Goal: Check status: Check status

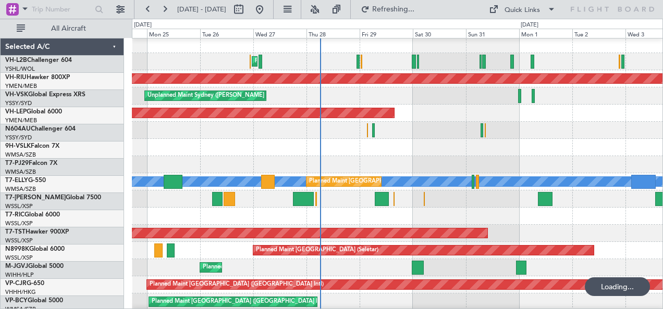
scroll to position [3, 0]
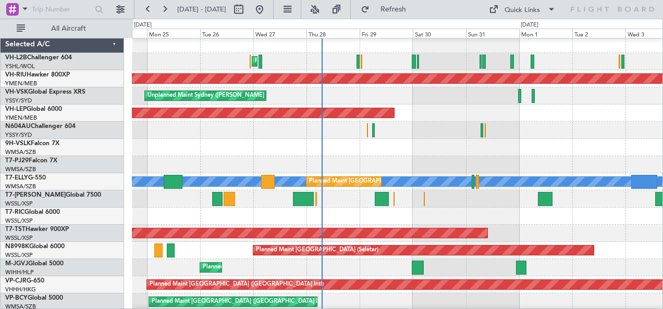
click at [463, 55] on div "Planned Maint Sydney ([PERSON_NAME] Intl)" at bounding box center [397, 61] width 531 height 17
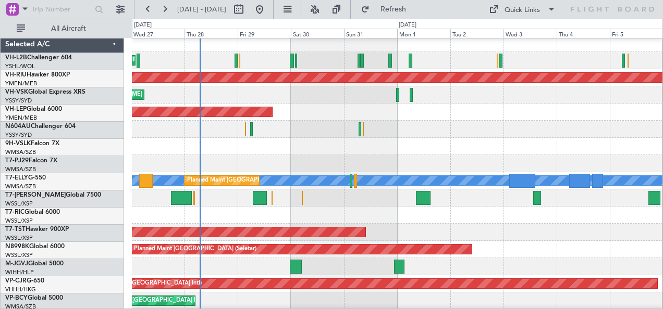
scroll to position [4, 0]
click at [421, 52] on div "Planned Maint Sydney ([PERSON_NAME] Intl)" at bounding box center [397, 60] width 531 height 17
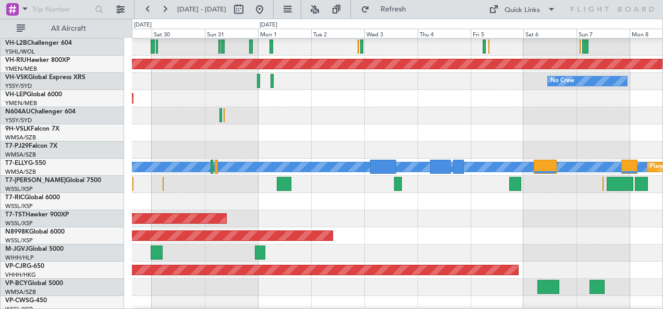
scroll to position [0, 0]
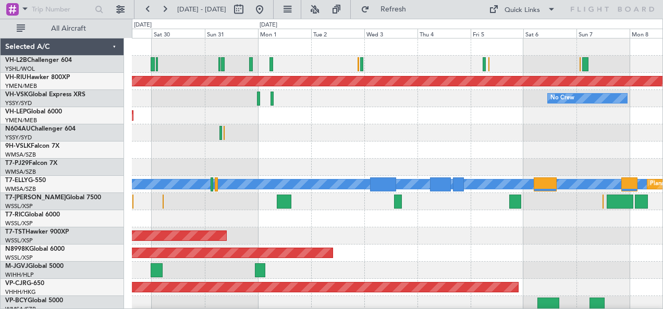
click at [440, 149] on div at bounding box center [397, 150] width 531 height 17
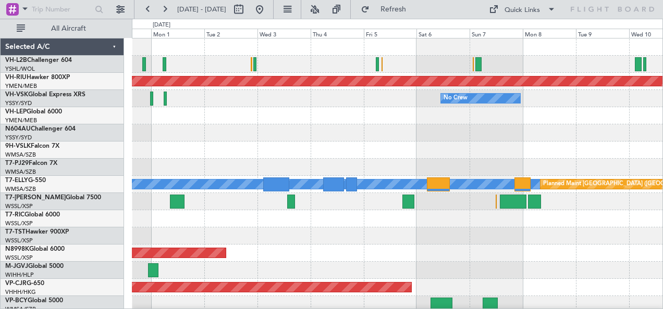
click at [200, 124] on div at bounding box center [397, 132] width 531 height 17
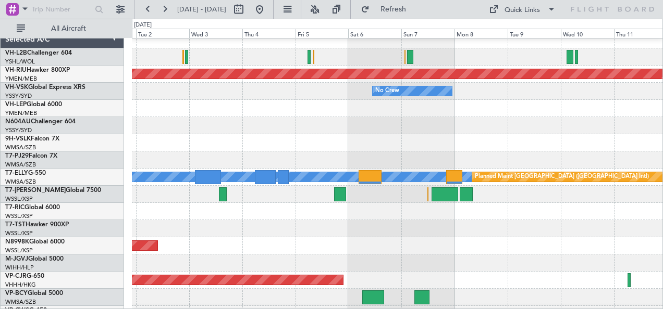
click at [196, 117] on div at bounding box center [397, 108] width 531 height 17
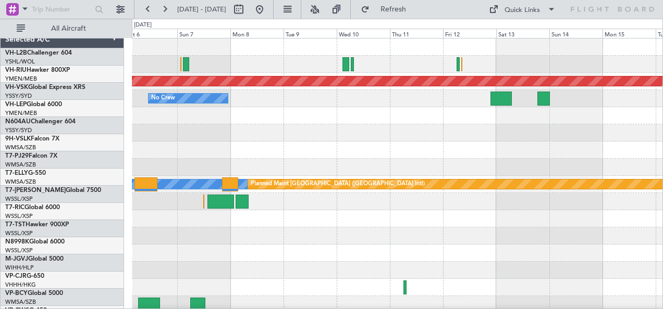
scroll to position [0, 0]
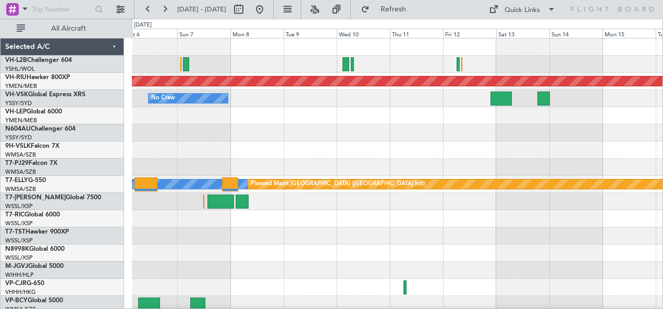
click at [192, 150] on div "Planned Maint [GEOGRAPHIC_DATA] ([GEOGRAPHIC_DATA]) No Crew [PERSON_NAME] Plann…" at bounding box center [397, 185] width 531 height 292
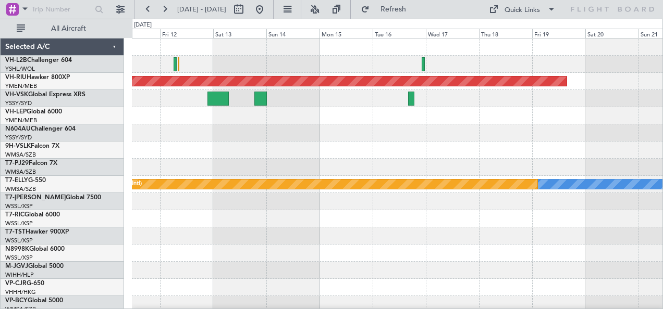
click at [274, 161] on div "Planned Maint [GEOGRAPHIC_DATA] ([GEOGRAPHIC_DATA]) [PERSON_NAME] Planned Maint…" at bounding box center [397, 185] width 531 height 292
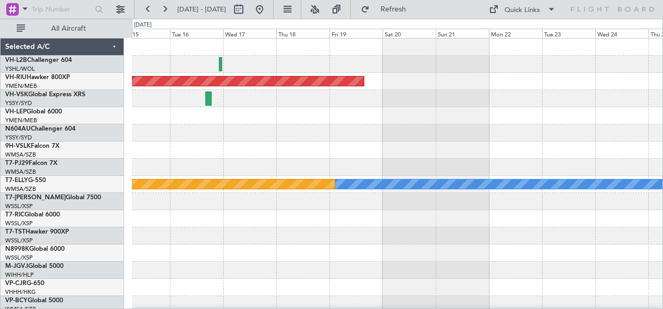
click at [290, 164] on div "Planned Maint [GEOGRAPHIC_DATA] ([GEOGRAPHIC_DATA]) [PERSON_NAME] Planned Maint…" at bounding box center [397, 185] width 531 height 292
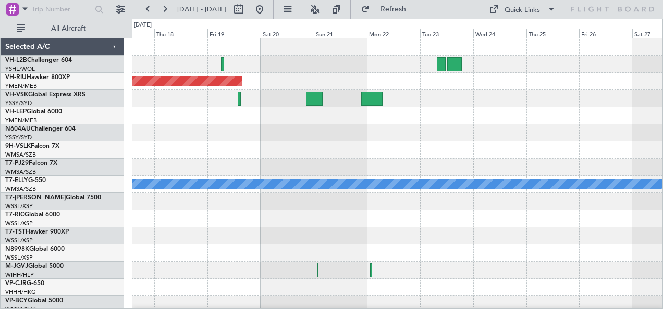
click at [308, 131] on div "Planned Maint [GEOGRAPHIC_DATA] ([GEOGRAPHIC_DATA]) Planned Maint [GEOGRAPHIC_D…" at bounding box center [397, 185] width 531 height 292
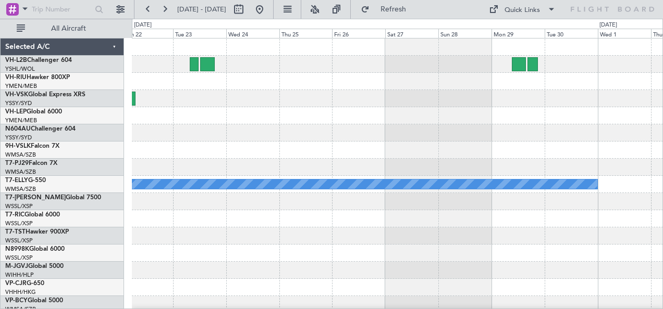
click at [309, 127] on div "MEL" at bounding box center [397, 185] width 531 height 292
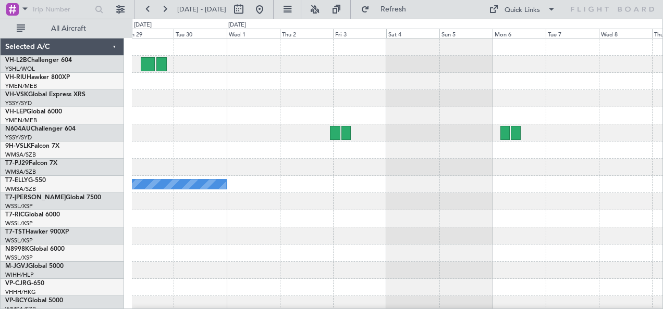
click at [275, 119] on div "MEL" at bounding box center [397, 185] width 531 height 292
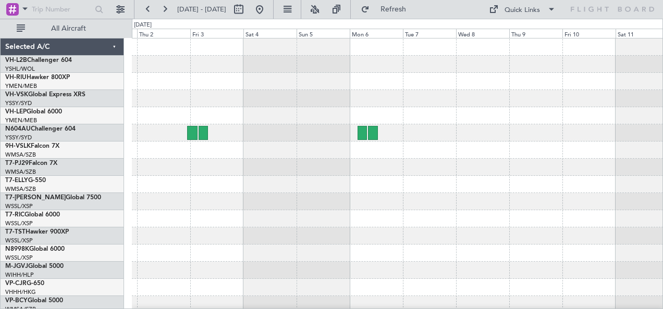
click at [339, 102] on div at bounding box center [397, 98] width 531 height 17
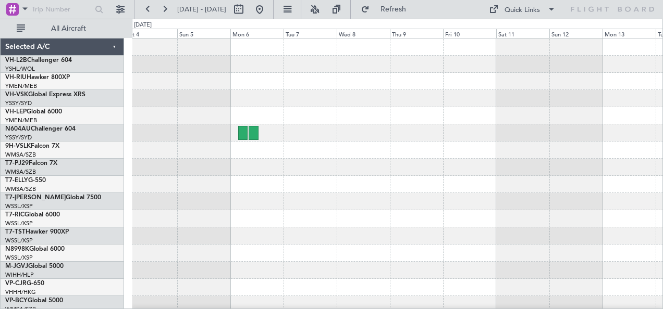
click at [304, 98] on div at bounding box center [397, 98] width 531 height 17
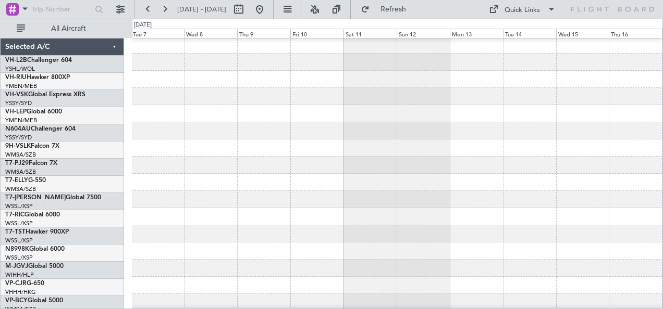
scroll to position [2, 0]
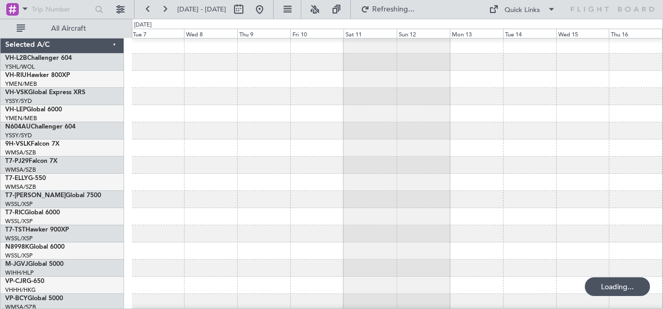
click at [374, 110] on div at bounding box center [397, 182] width 531 height 292
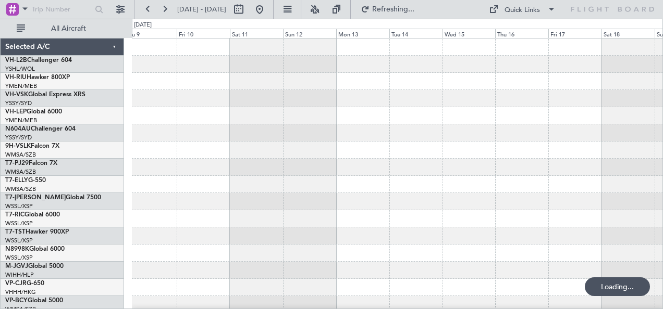
click at [376, 118] on div at bounding box center [397, 185] width 531 height 292
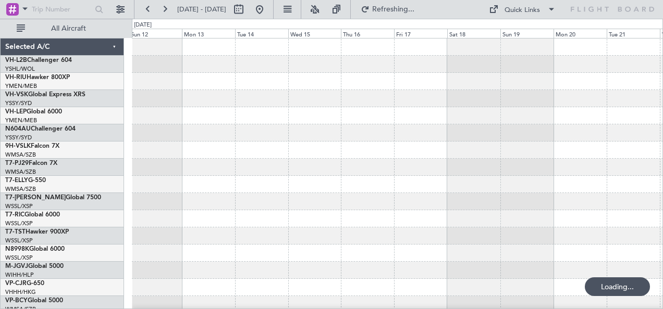
click at [390, 114] on div at bounding box center [397, 185] width 531 height 292
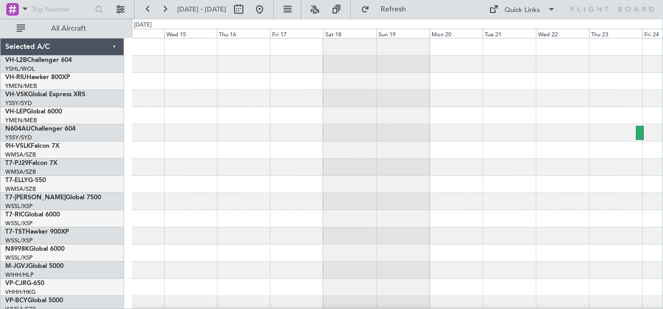
click at [378, 119] on div at bounding box center [397, 185] width 531 height 292
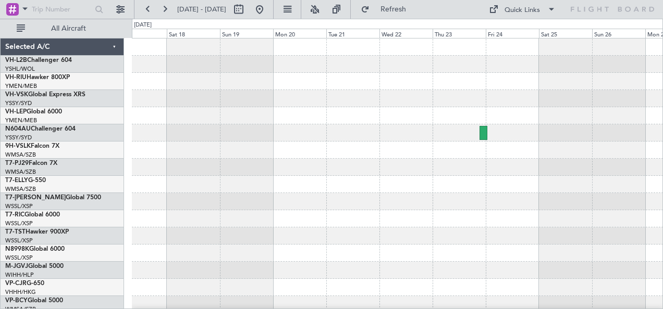
click at [347, 102] on div at bounding box center [397, 98] width 531 height 17
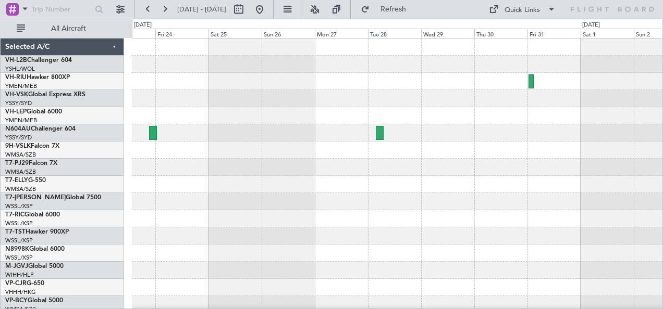
click at [372, 92] on div at bounding box center [397, 185] width 531 height 292
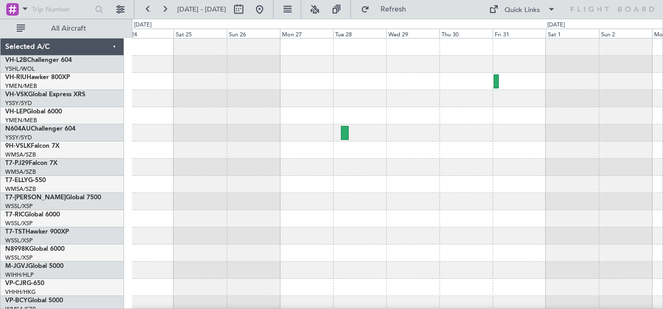
click at [329, 88] on div at bounding box center [397, 81] width 531 height 17
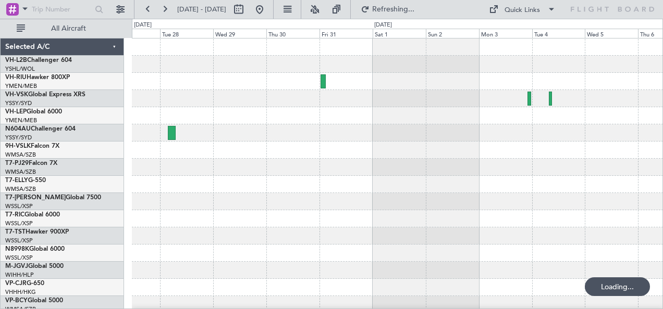
click at [293, 85] on div at bounding box center [397, 81] width 531 height 17
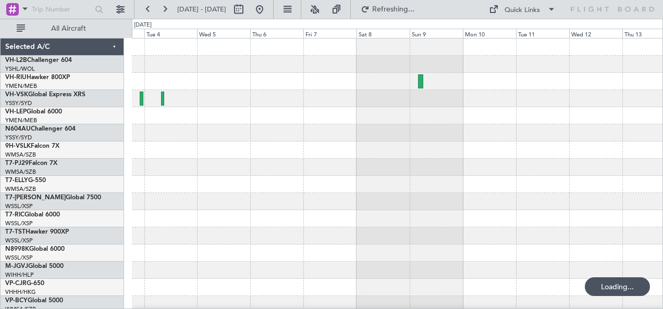
click at [414, 97] on div at bounding box center [397, 98] width 531 height 17
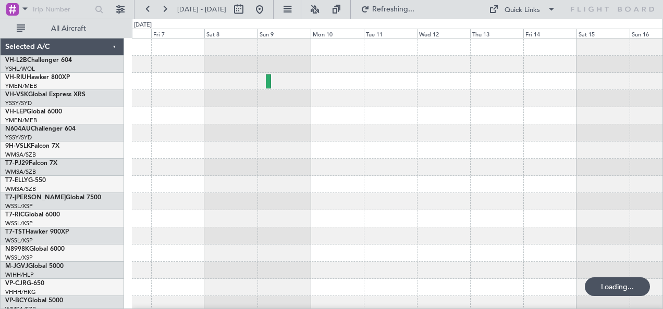
click at [404, 96] on div at bounding box center [397, 98] width 531 height 17
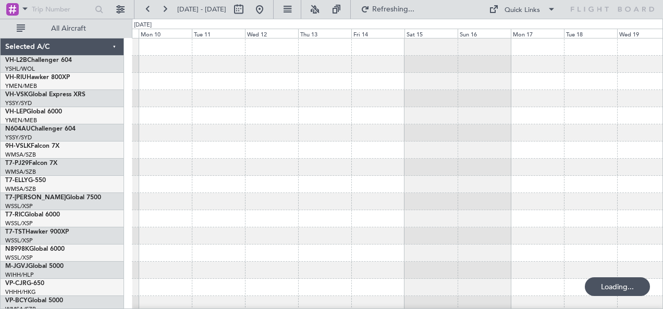
click at [399, 99] on div at bounding box center [397, 185] width 531 height 292
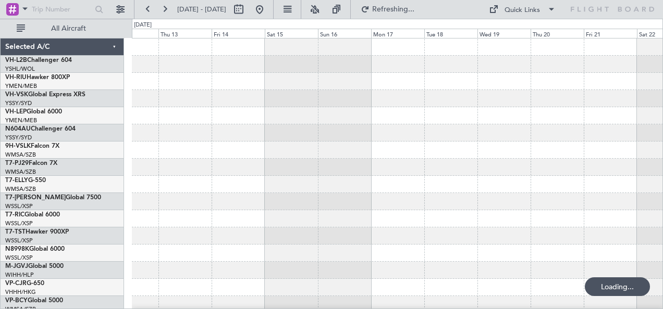
click at [433, 99] on div at bounding box center [397, 98] width 531 height 17
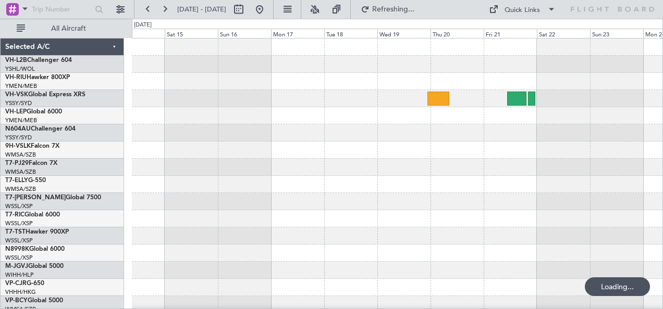
click at [399, 92] on div at bounding box center [397, 185] width 531 height 292
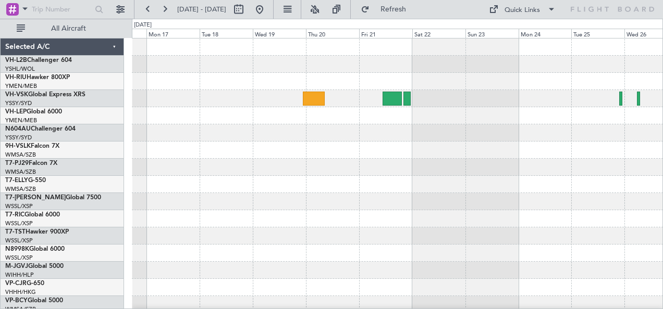
click at [383, 96] on div at bounding box center [397, 185] width 531 height 292
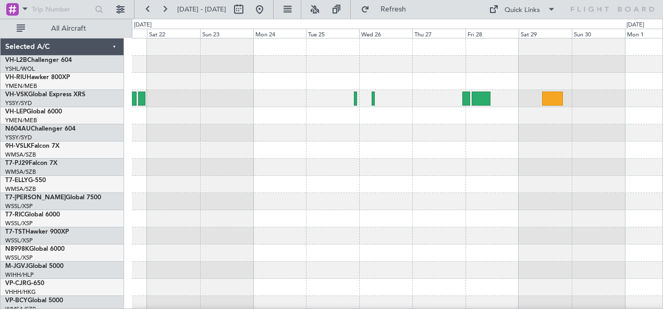
click at [380, 97] on div at bounding box center [397, 185] width 531 height 292
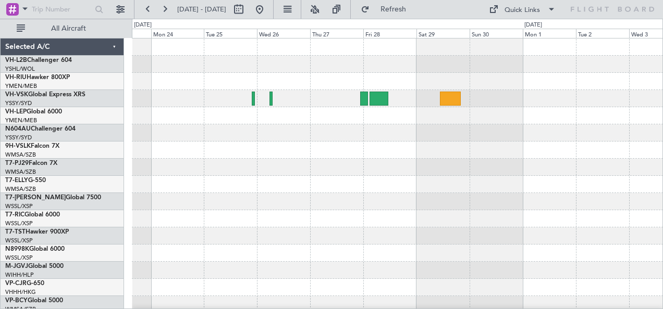
click at [371, 83] on div at bounding box center [397, 81] width 531 height 17
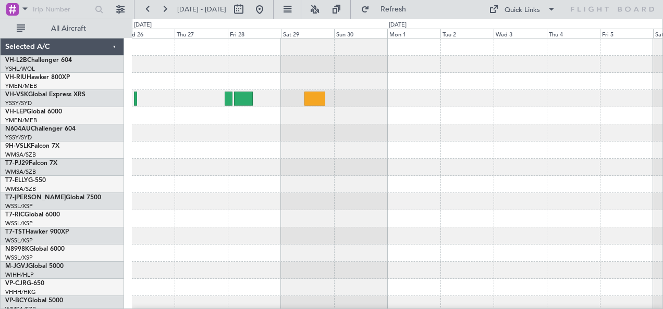
click at [402, 91] on div at bounding box center [397, 185] width 531 height 292
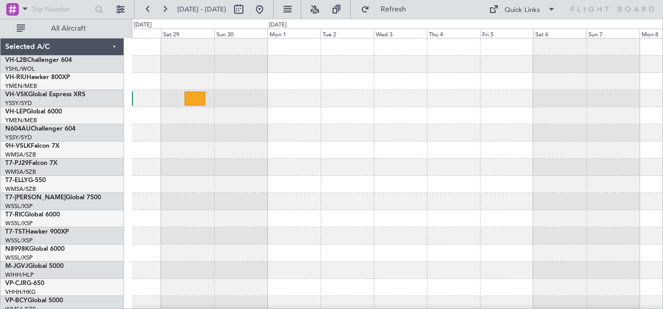
click at [411, 91] on div at bounding box center [397, 185] width 531 height 292
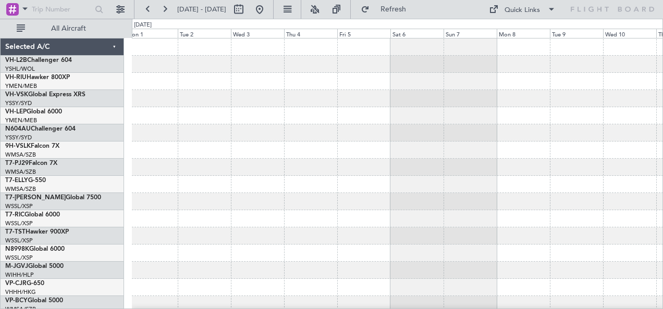
click at [426, 95] on div at bounding box center [397, 185] width 531 height 292
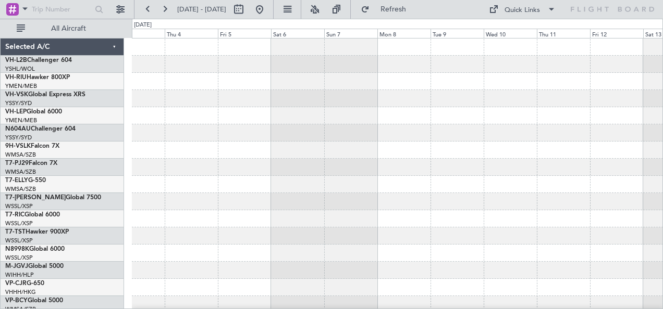
click at [456, 99] on div at bounding box center [397, 185] width 531 height 292
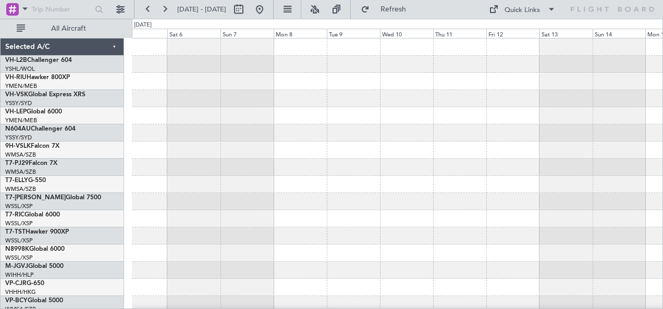
click at [452, 87] on div at bounding box center [397, 81] width 531 height 17
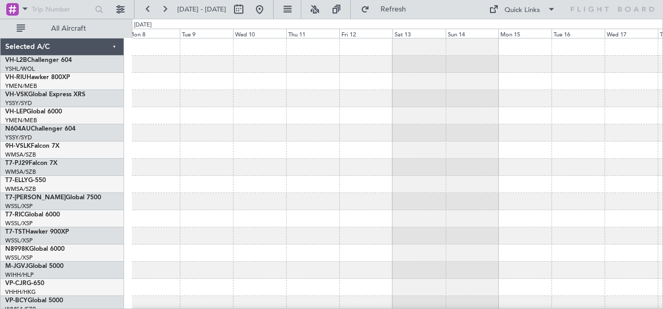
click at [478, 88] on div at bounding box center [397, 81] width 531 height 17
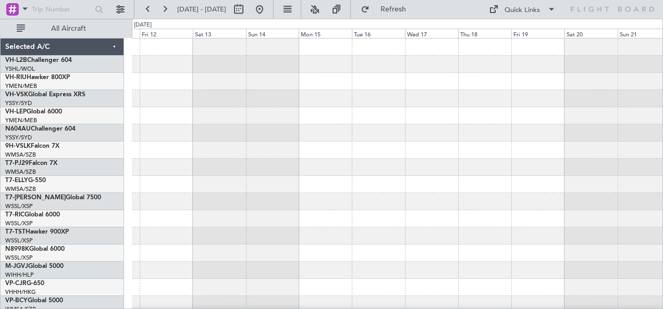
click at [479, 79] on div at bounding box center [397, 185] width 531 height 292
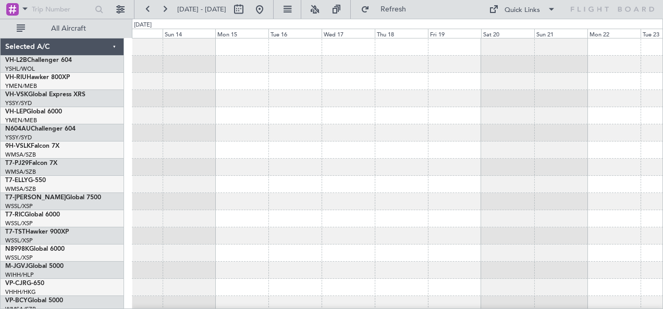
click at [445, 78] on div at bounding box center [397, 185] width 531 height 292
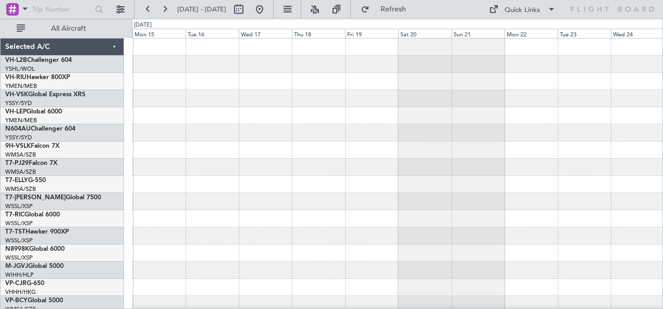
click at [446, 74] on div at bounding box center [397, 185] width 531 height 292
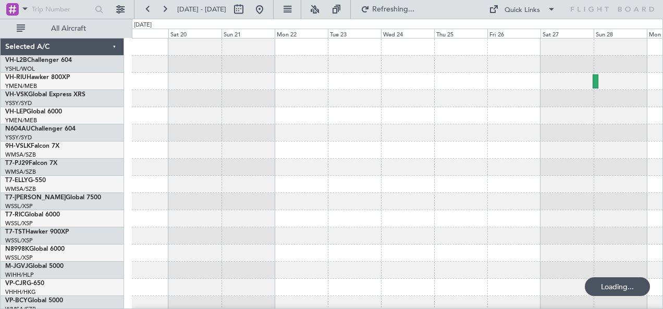
click at [442, 71] on div at bounding box center [397, 64] width 531 height 17
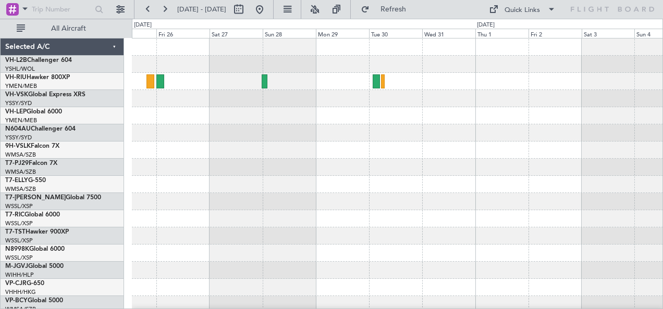
click at [364, 153] on div at bounding box center [397, 185] width 531 height 292
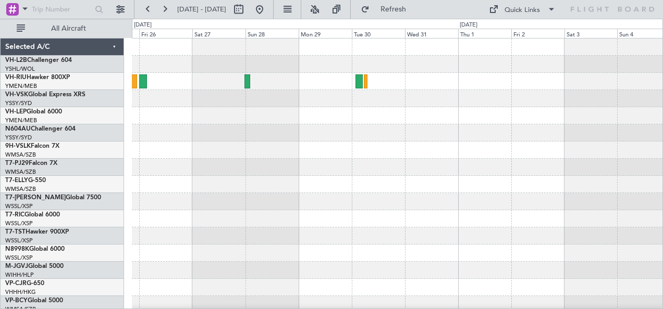
click at [426, 107] on div at bounding box center [397, 185] width 531 height 292
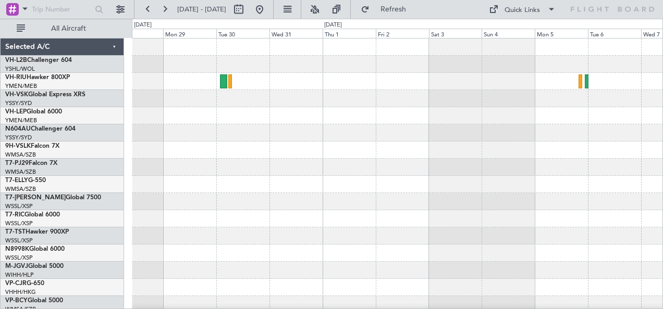
click at [416, 107] on div at bounding box center [397, 185] width 531 height 292
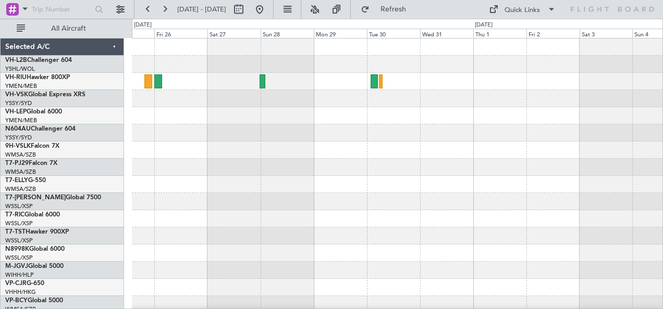
click at [627, 115] on div at bounding box center [397, 185] width 531 height 292
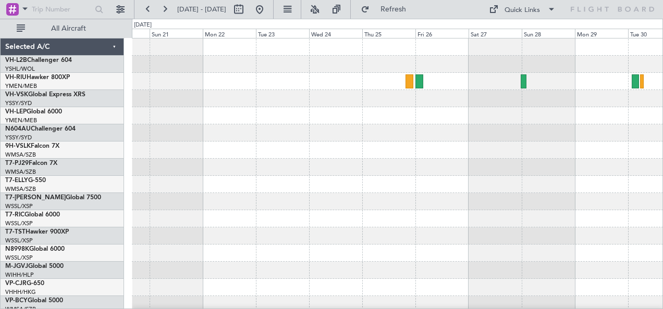
click at [595, 107] on div at bounding box center [397, 185] width 531 height 292
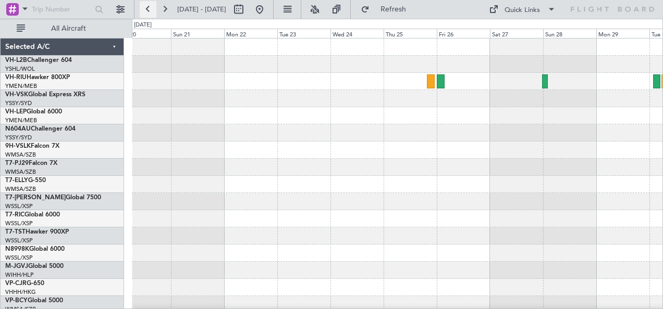
click at [148, 10] on button at bounding box center [148, 9] width 17 height 17
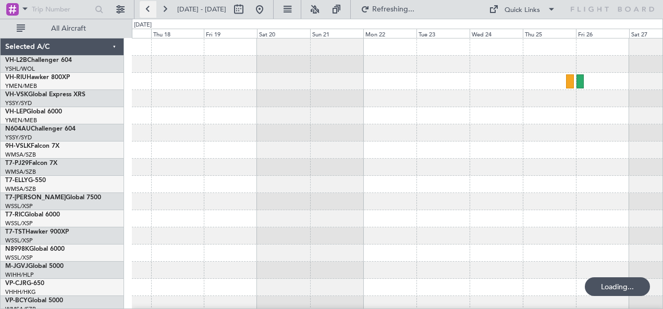
click at [148, 10] on button at bounding box center [148, 9] width 17 height 17
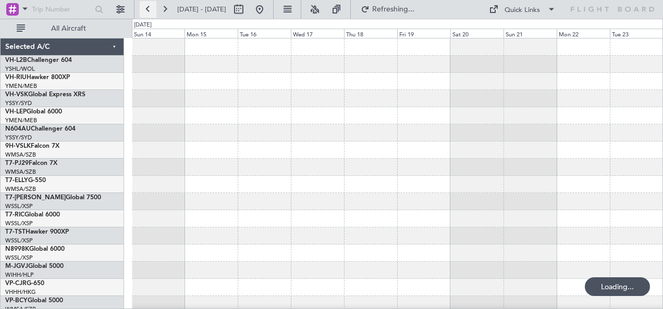
click at [148, 10] on button at bounding box center [148, 9] width 17 height 17
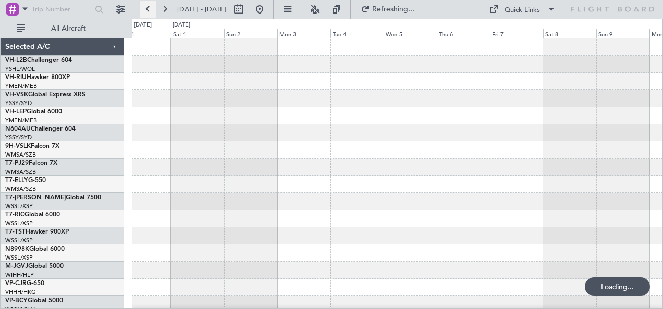
click at [148, 9] on button at bounding box center [148, 9] width 17 height 17
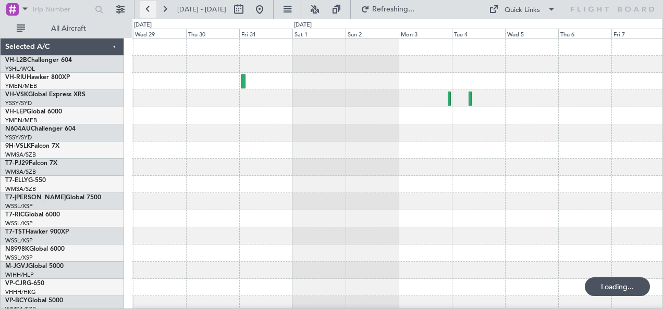
click at [148, 9] on button at bounding box center [148, 9] width 17 height 17
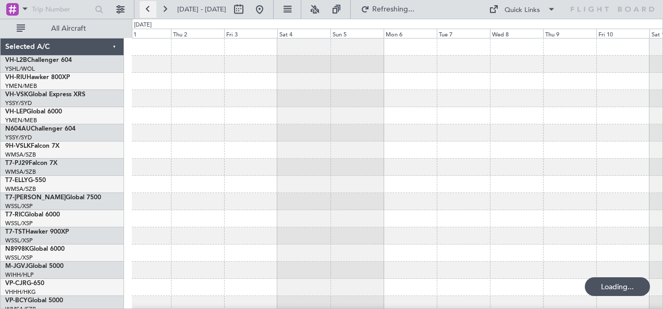
click at [148, 9] on button at bounding box center [148, 9] width 17 height 17
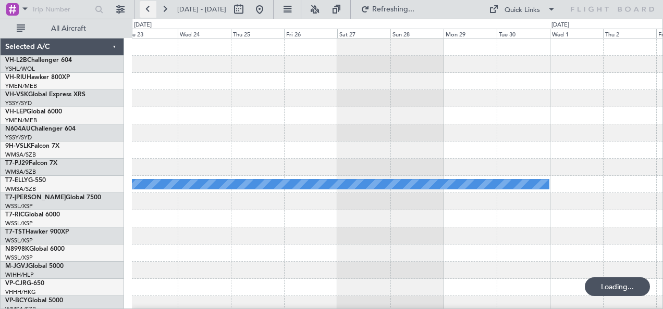
click at [148, 9] on button at bounding box center [148, 9] width 17 height 17
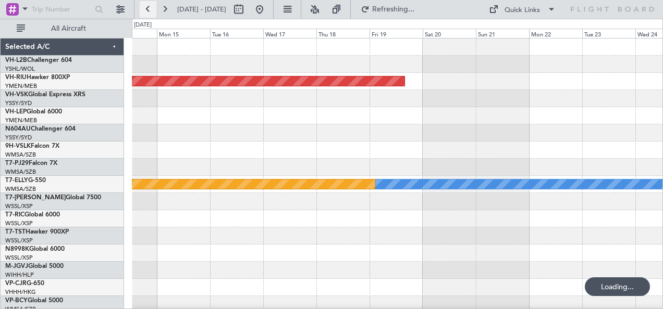
click at [148, 9] on button at bounding box center [148, 9] width 17 height 17
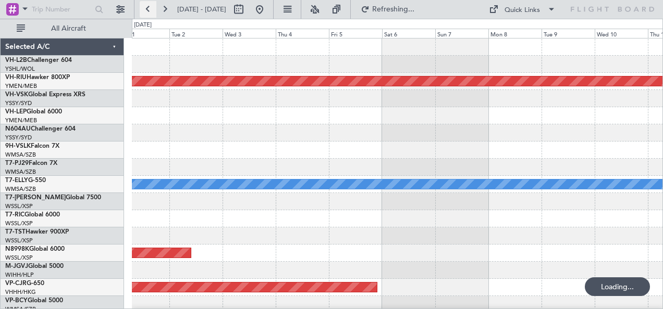
click at [148, 9] on button at bounding box center [148, 9] width 17 height 17
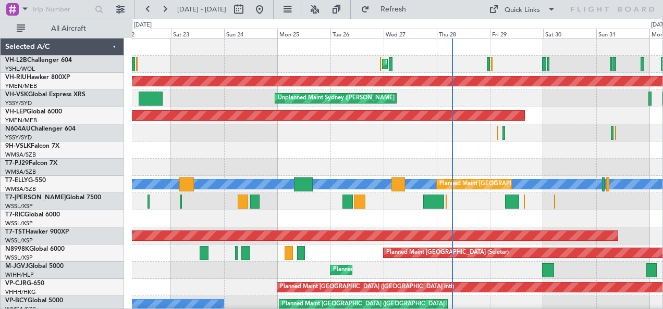
click at [426, 157] on div at bounding box center [397, 150] width 531 height 17
